Goal: Information Seeking & Learning: Learn about a topic

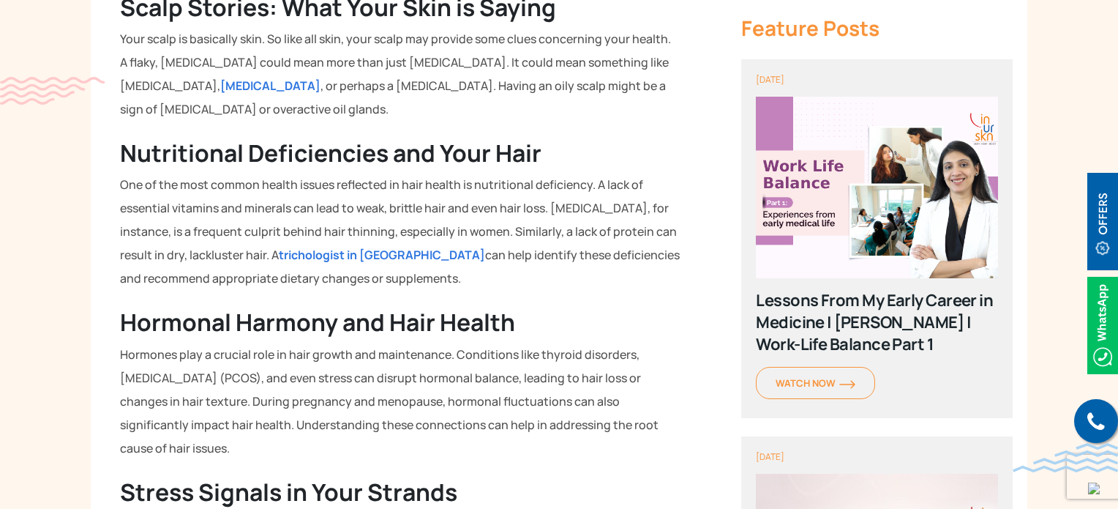
scroll to position [1024, 0]
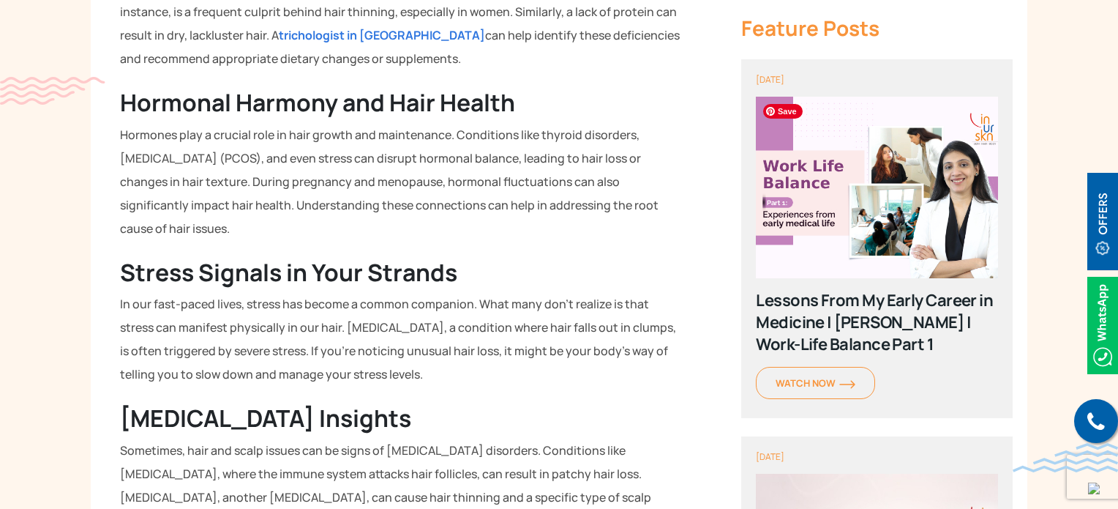
click at [667, 269] on h2 "Stress Signals in Your Strands" at bounding box center [400, 272] width 560 height 28
drag, startPoint x: 441, startPoint y: 190, endPoint x: 5, endPoint y: 188, distance: 436.1
click at [647, 82] on div "Our hair and scalp can indicate a lot about our health. Most people are probabl…" at bounding box center [400, 486] width 618 height 2176
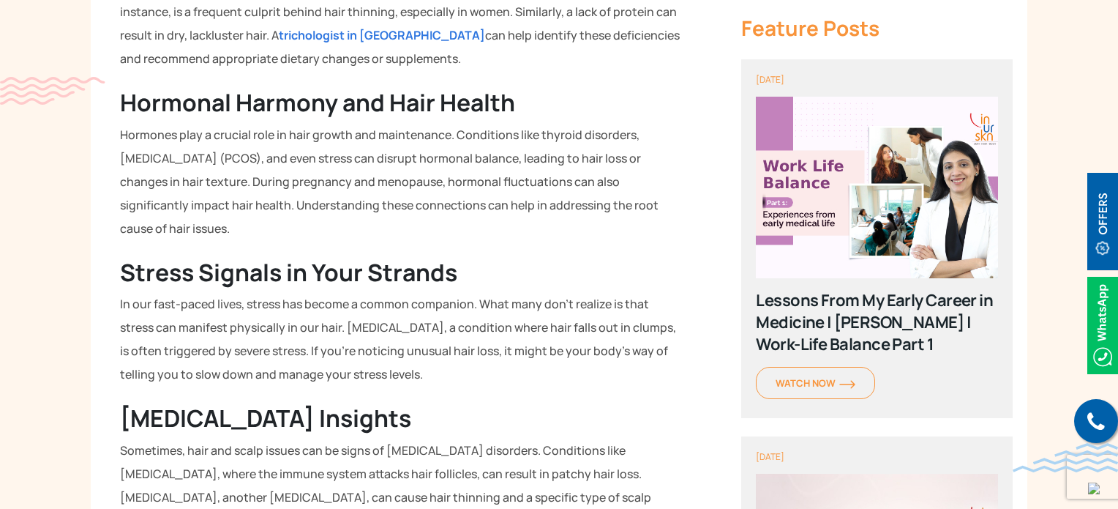
click at [647, 82] on div "Our hair and scalp can indicate a lot about our health. Most people are probabl…" at bounding box center [400, 486] width 618 height 2176
click at [379, 133] on p "Hormones play a crucial role in hair growth and maintenance. Conditions like th…" at bounding box center [400, 181] width 560 height 117
click at [558, 92] on h2 "Hormonal Harmony and Hair Health" at bounding box center [400, 103] width 560 height 28
click at [461, 139] on p "Hormones play a crucial role in hair growth and maintenance. Conditions like th…" at bounding box center [400, 181] width 560 height 117
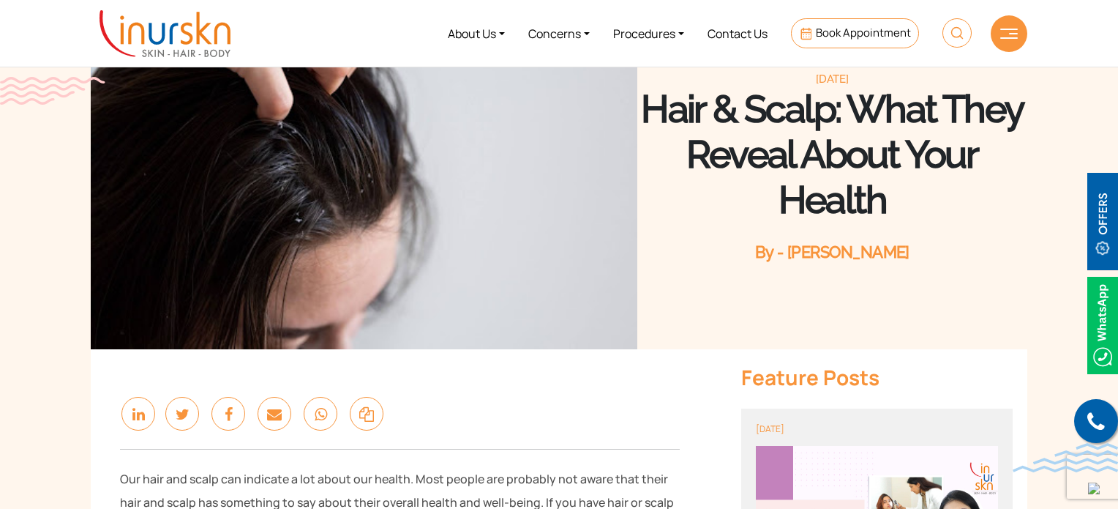
scroll to position [439, 0]
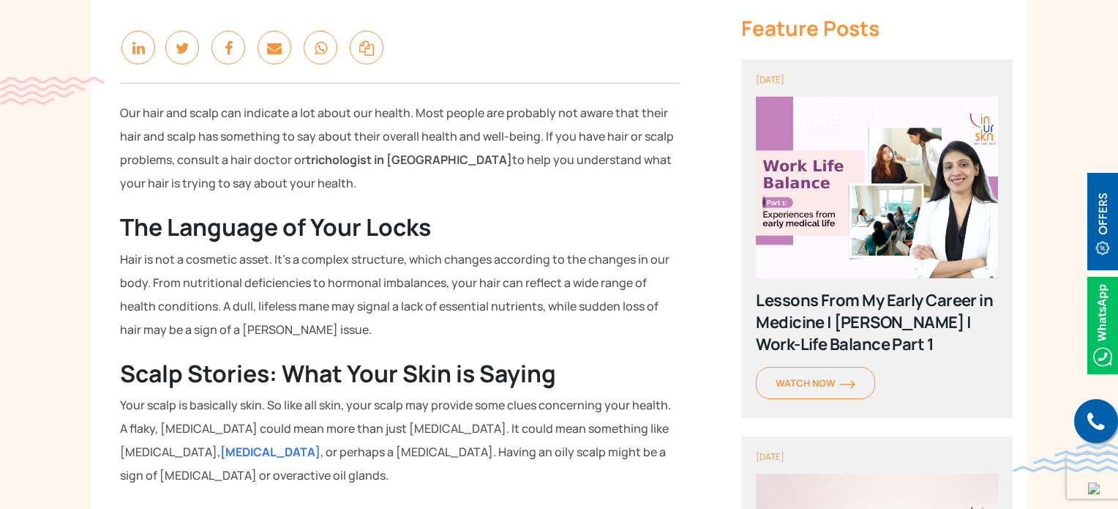
click at [626, 230] on h2 "The Language of Your Locks" at bounding box center [400, 227] width 560 height 28
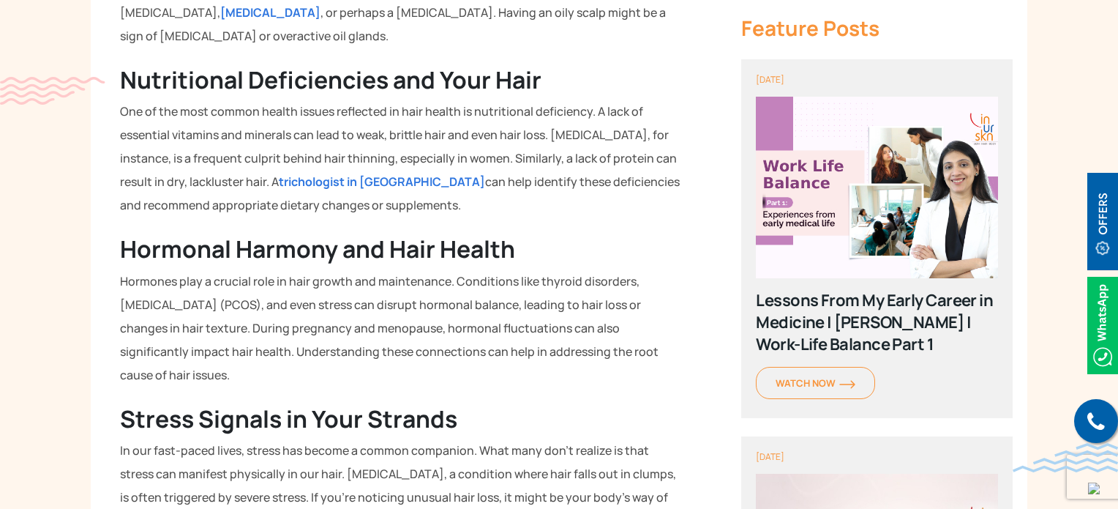
scroll to position [1244, 0]
